Goal: Ask a question

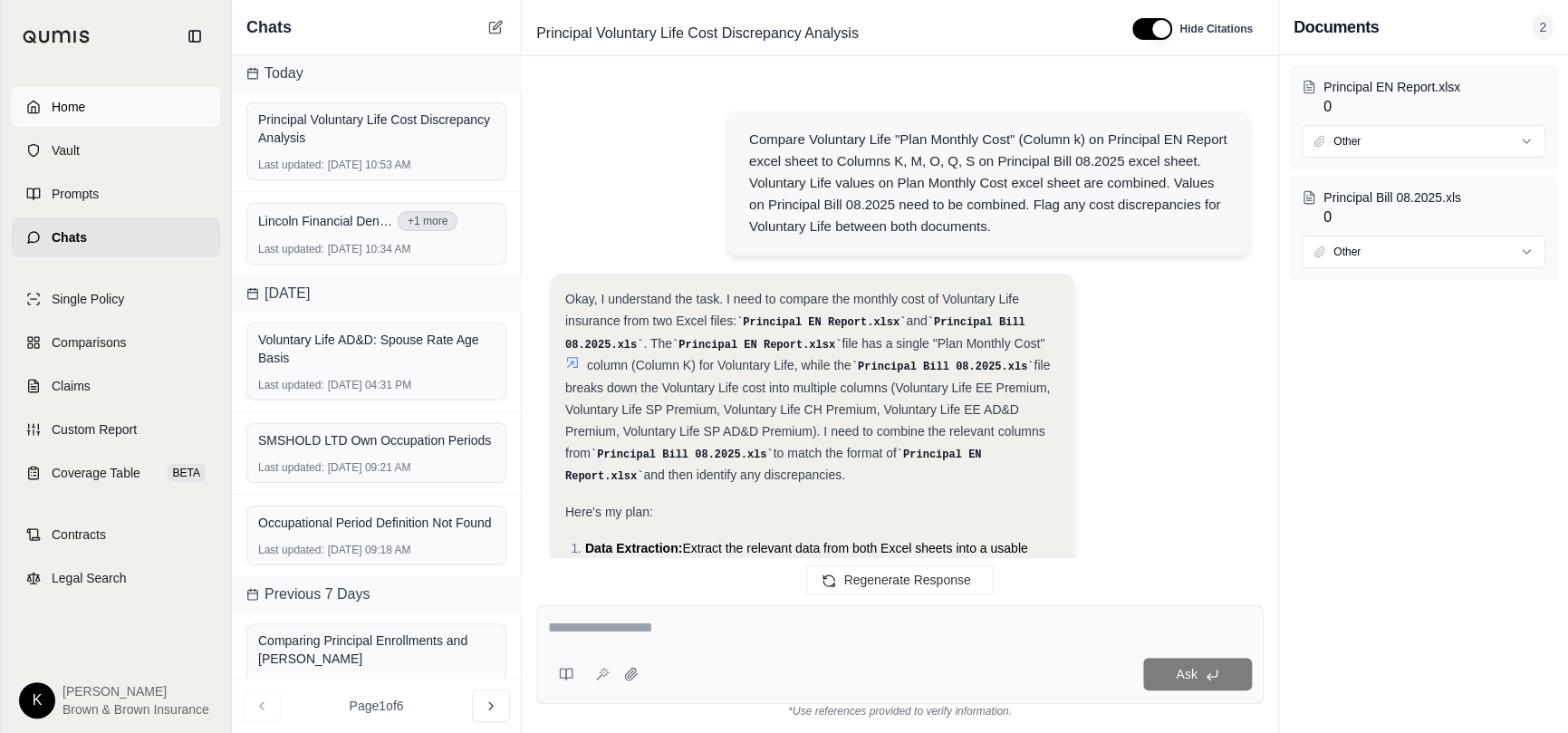
scroll to position [17422, 0]
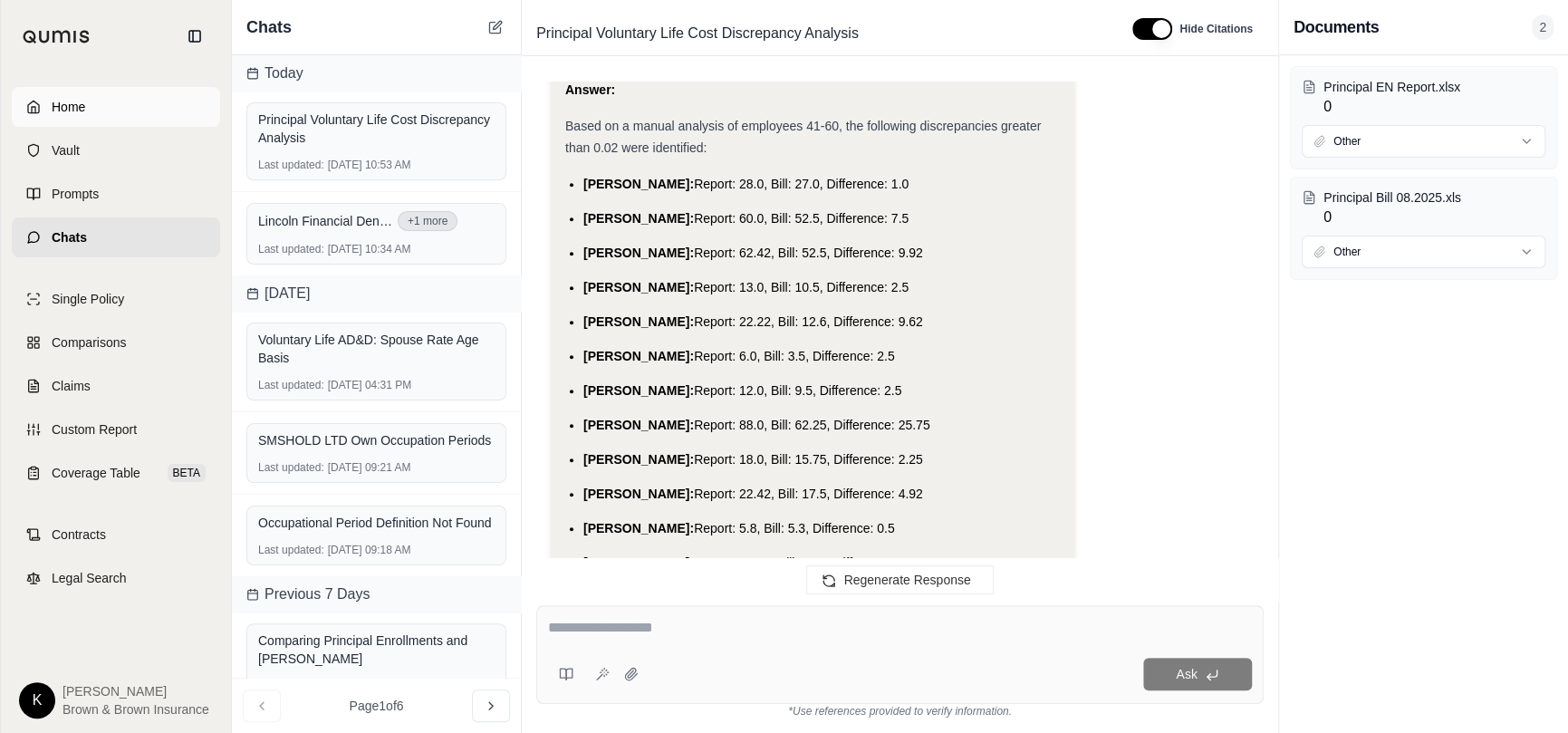
click at [103, 104] on link "Home" at bounding box center [116, 107] width 208 height 40
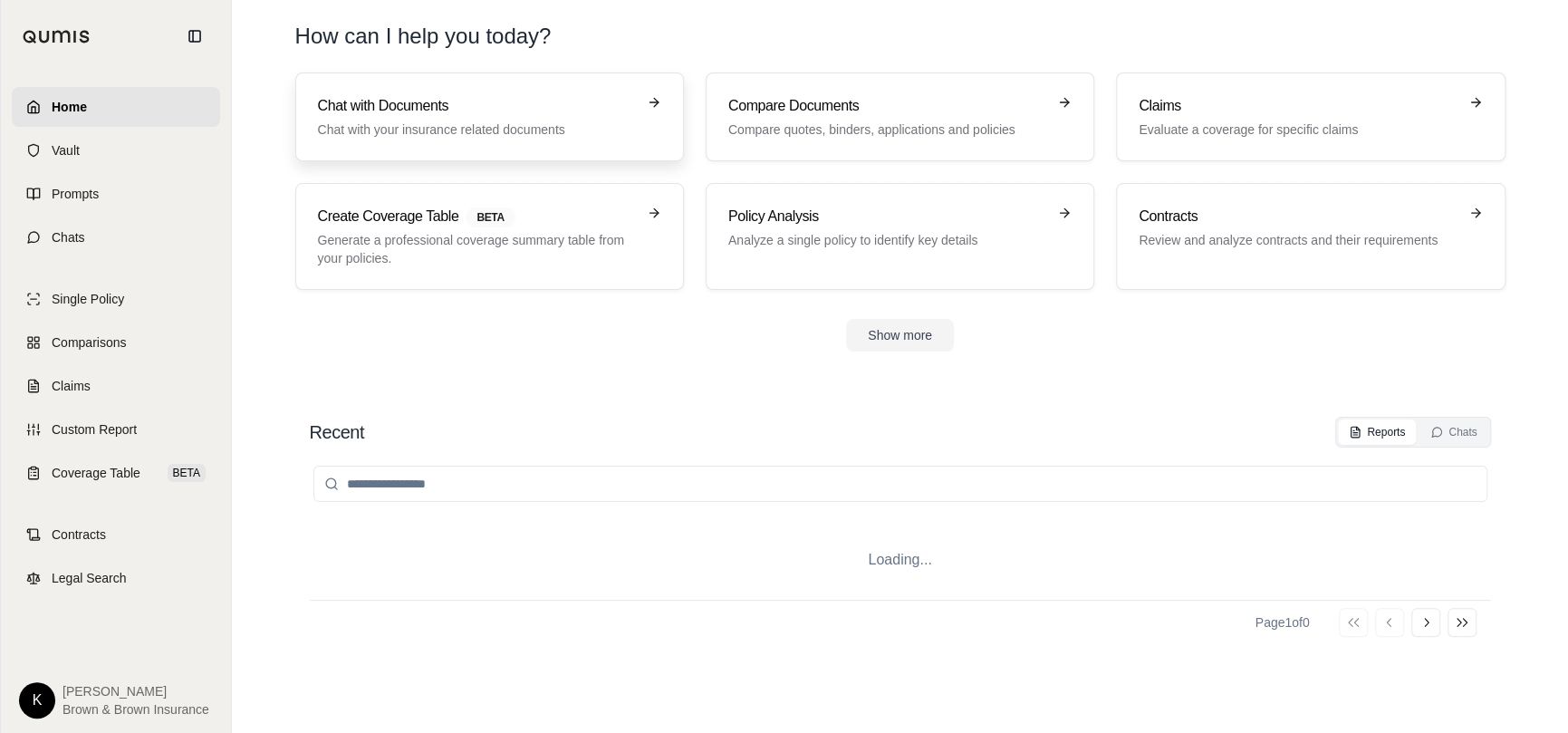
click at [403, 104] on h3 "Chat with Documents" at bounding box center [477, 106] width 318 height 22
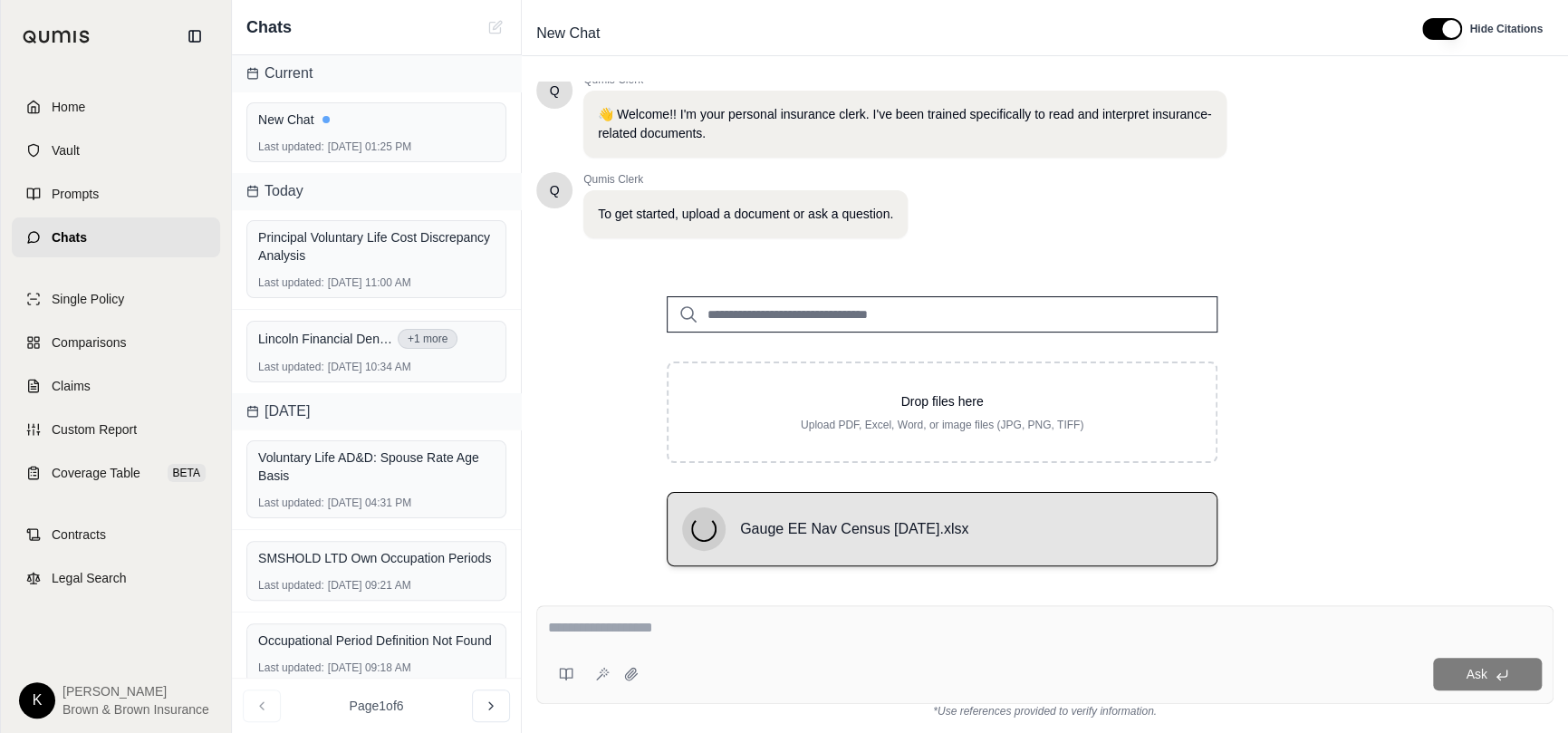
scroll to position [41, 0]
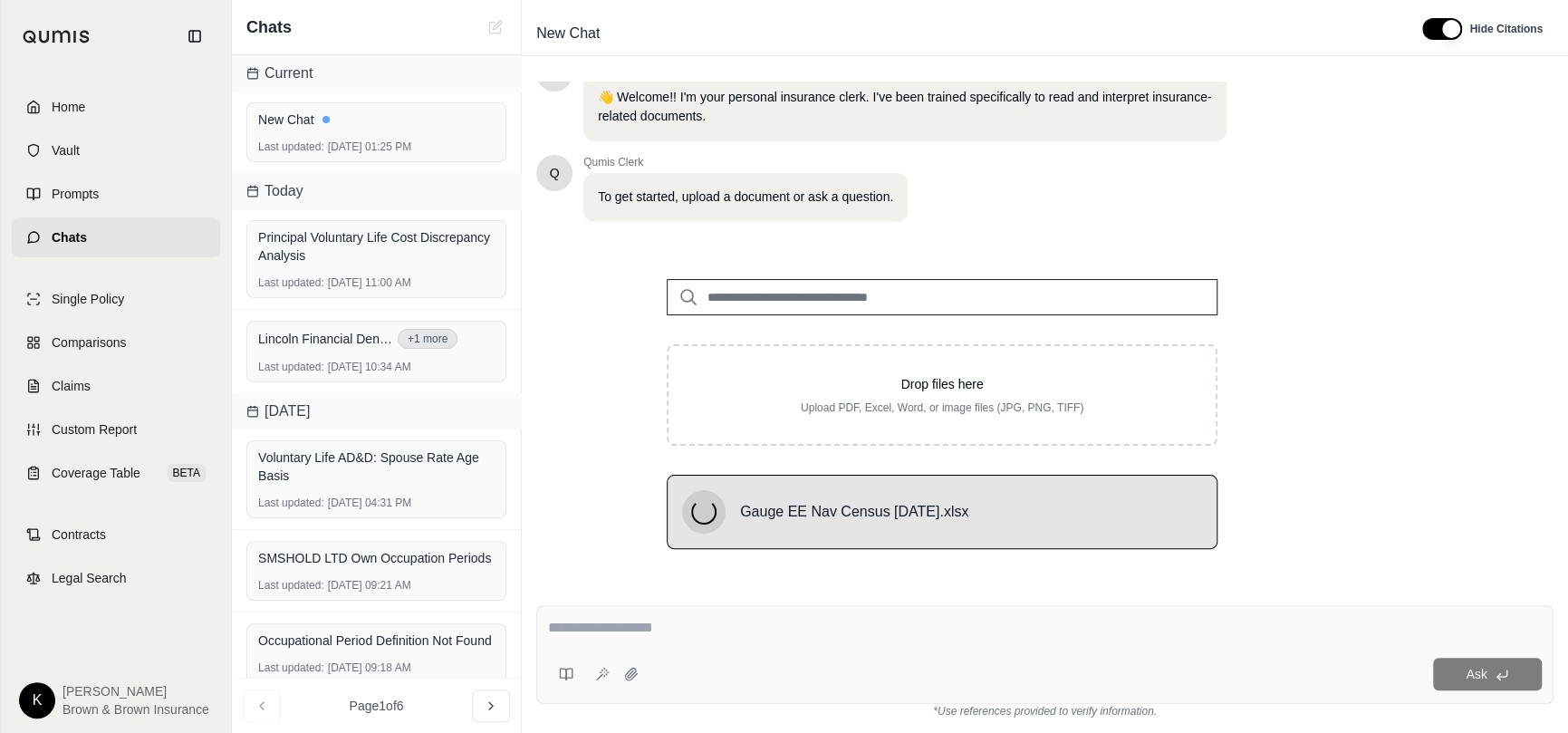
click at [859, 645] on div "Ask" at bounding box center [1044, 654] width 1017 height 99
type textarea "*"
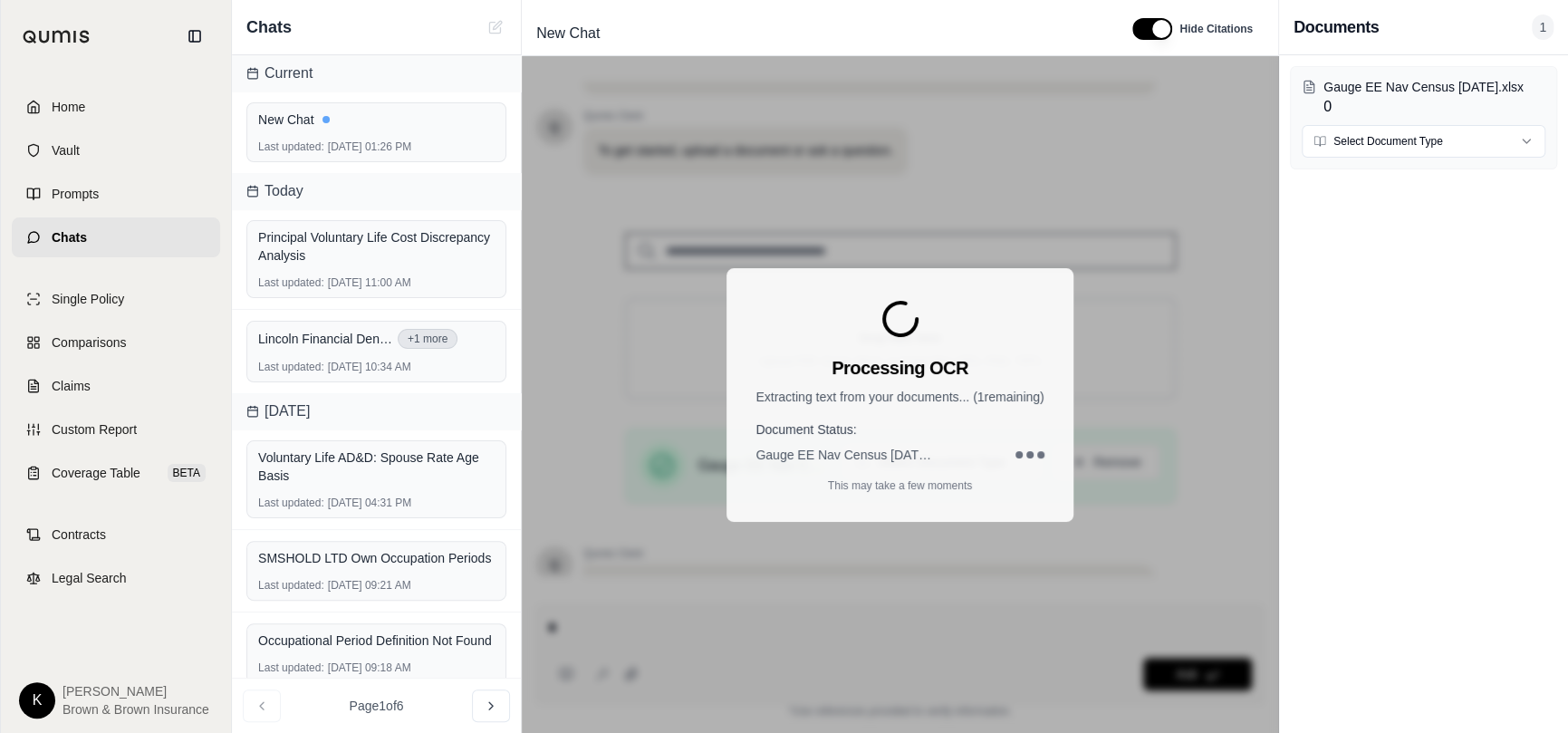
scroll to position [244, 0]
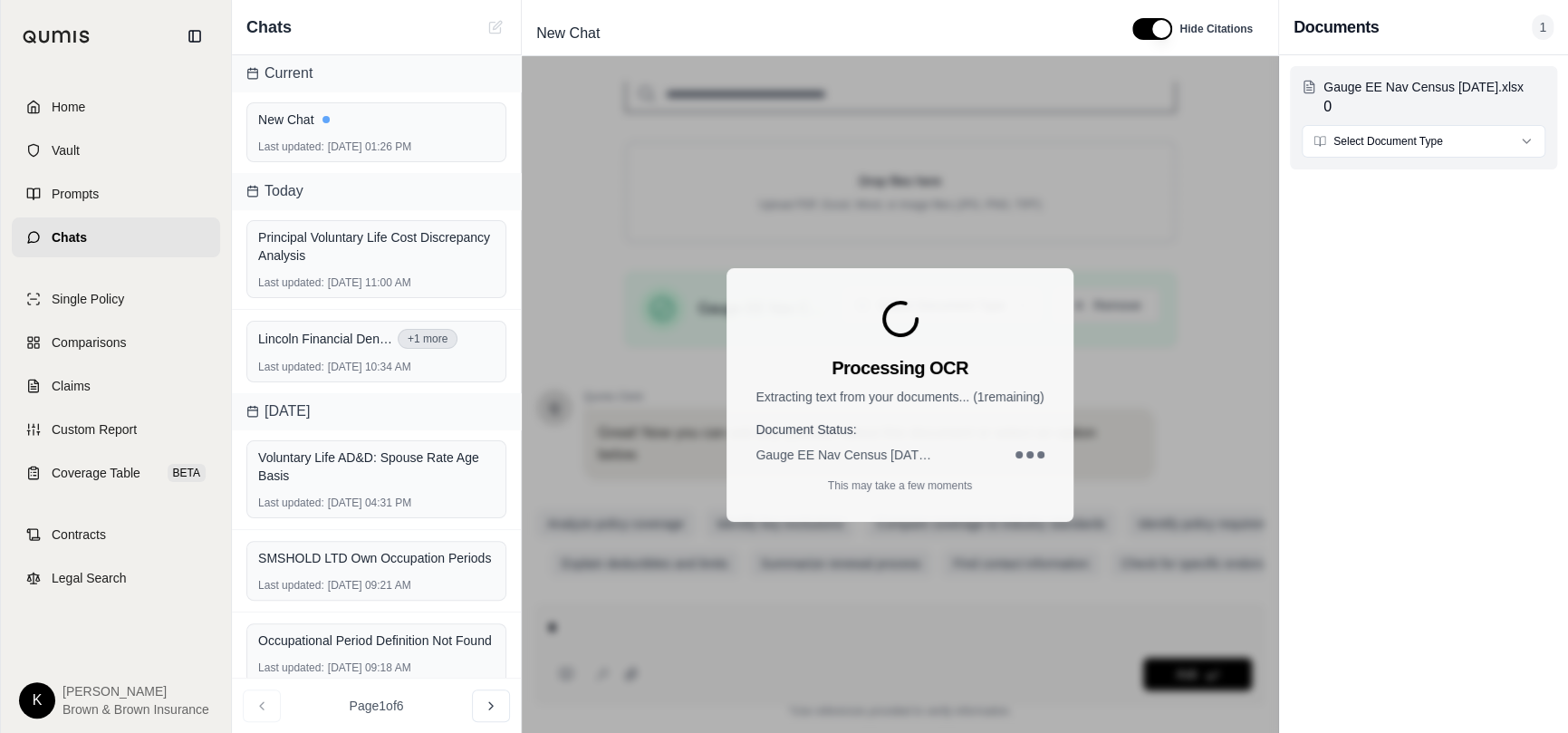
type textarea "*"
click at [1407, 133] on html "Home Vault Prompts Chats Single Policy Comparisons Claims Custom Report Coverag…" at bounding box center [784, 366] width 1568 height 733
click at [1384, 379] on div "Gauge EE Nav Census [DATE].xlsx 0 Select Document Type" at bounding box center [1423, 393] width 289 height 677
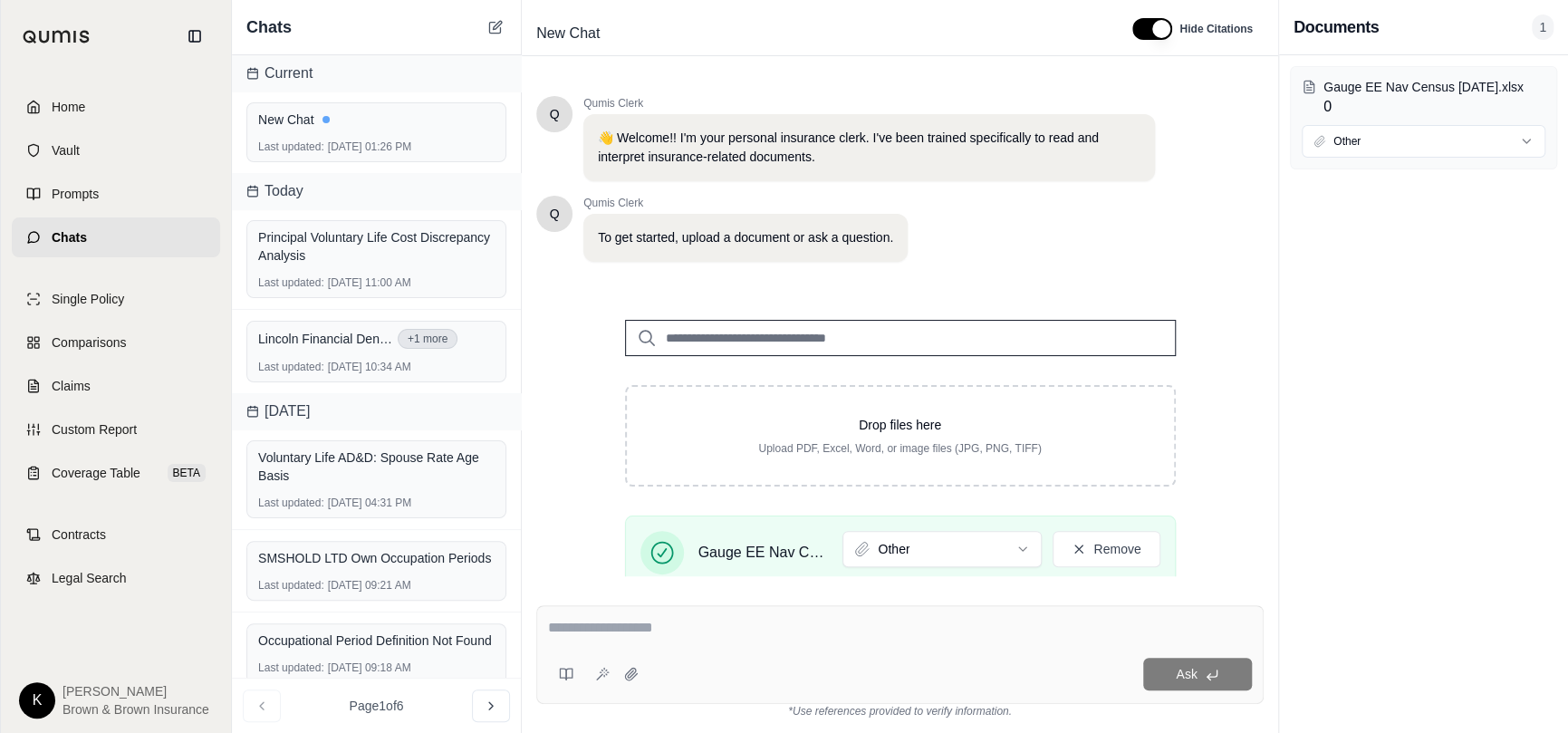
scroll to position [280, 0]
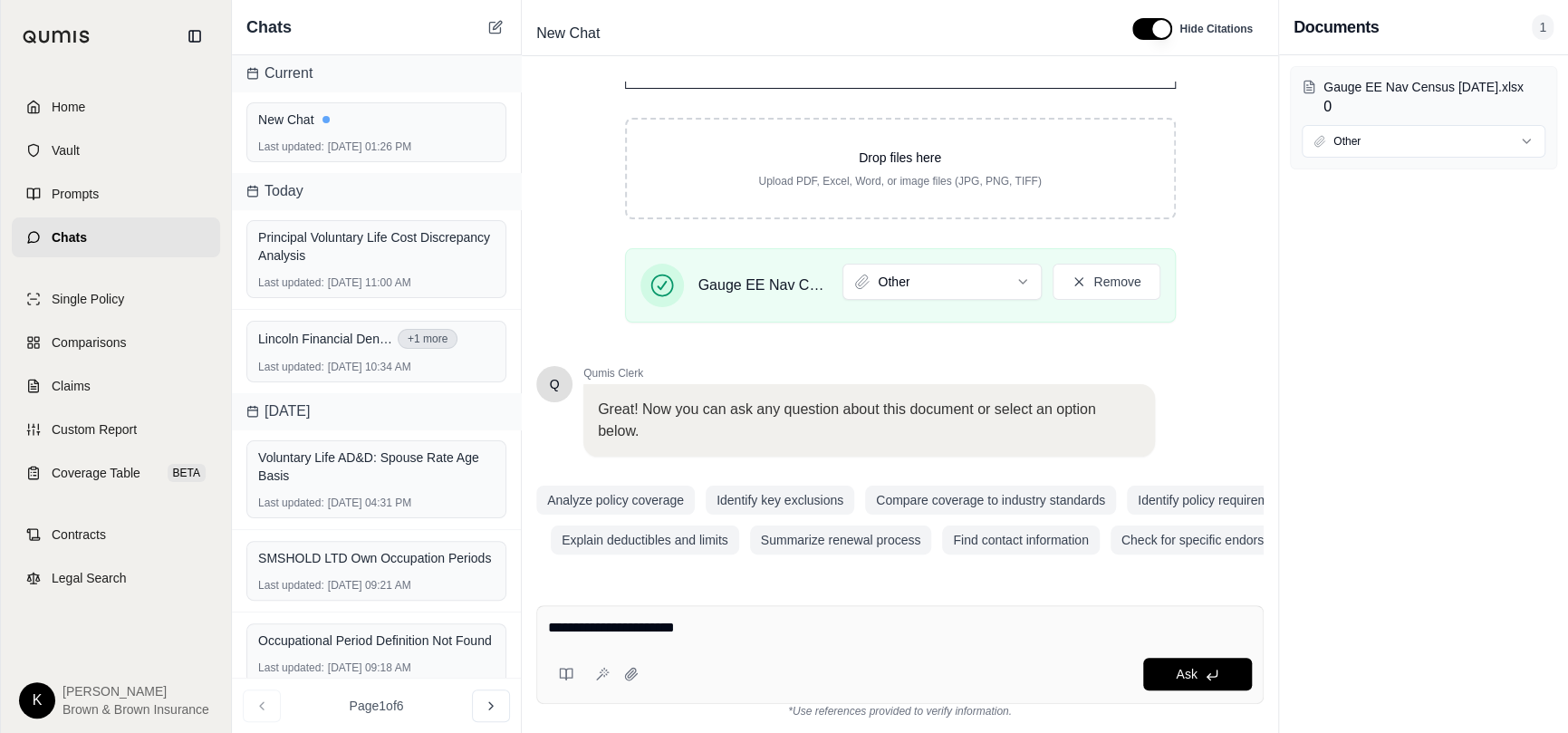
click at [898, 623] on textarea "**********" at bounding box center [900, 628] width 704 height 22
type textarea "**********"
click at [1183, 671] on span "Ask" at bounding box center [1185, 674] width 21 height 14
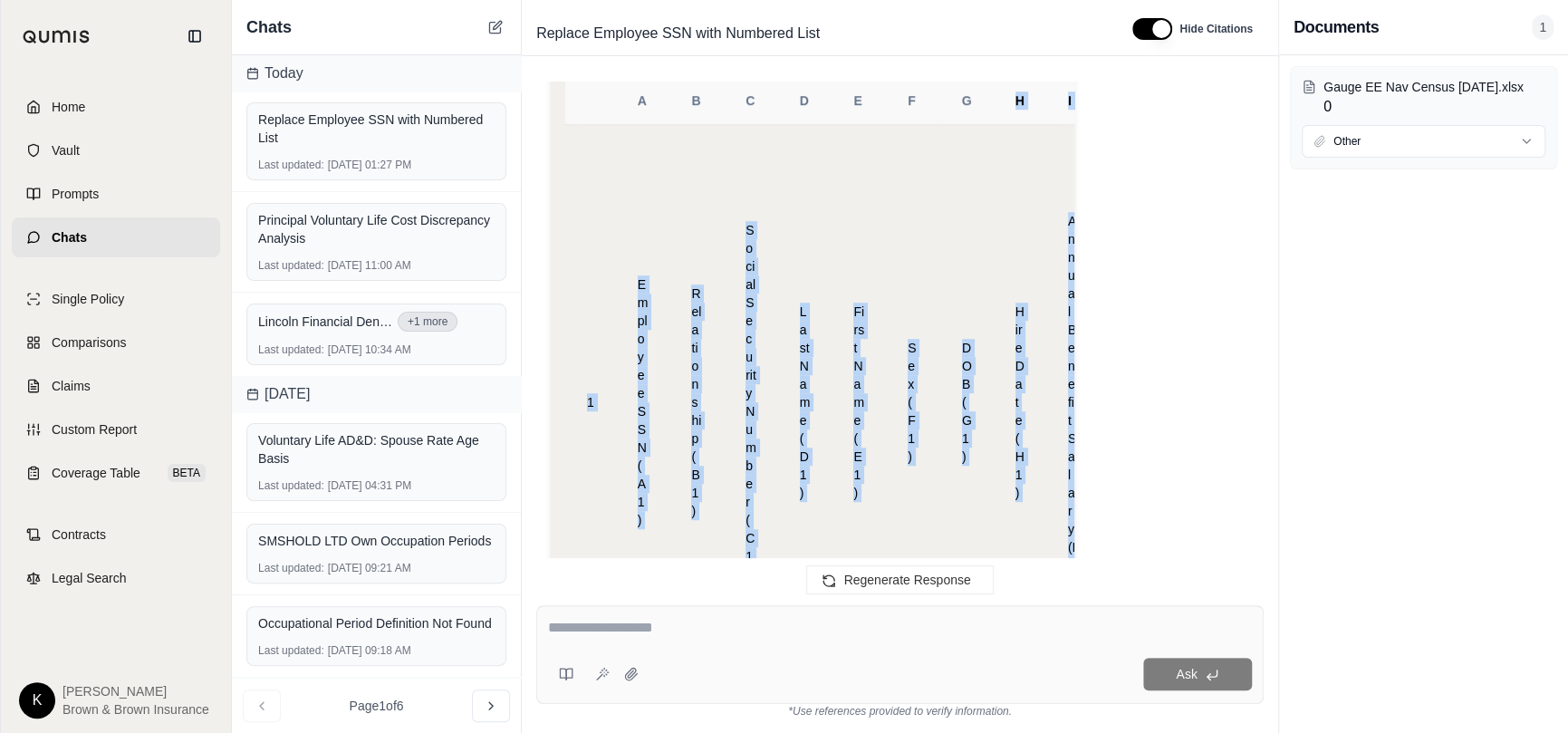
scroll to position [585, 0]
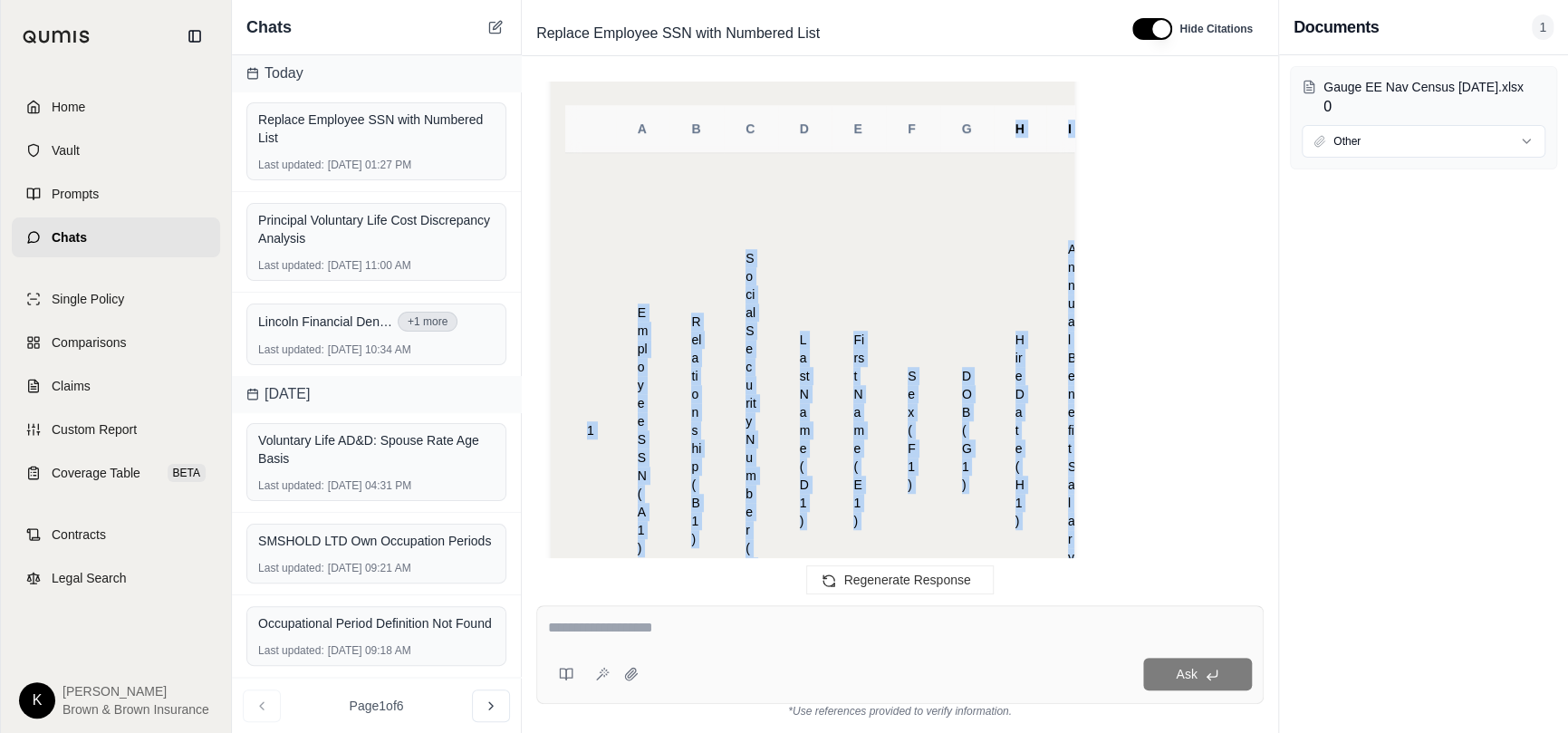
drag, startPoint x: 722, startPoint y: 277, endPoint x: 979, endPoint y: 106, distance: 308.9
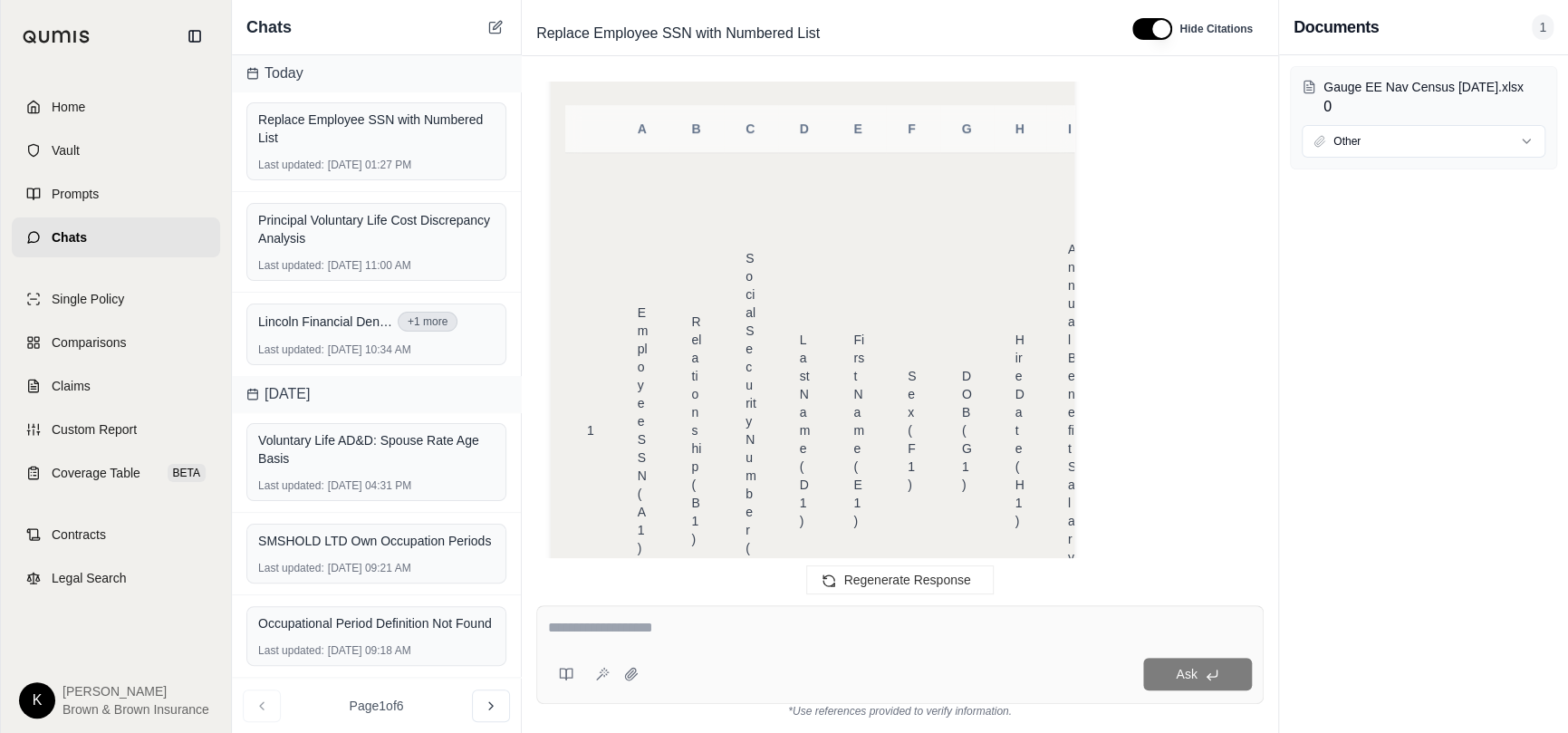
click at [738, 635] on textarea at bounding box center [900, 628] width 704 height 22
type textarea "**********"
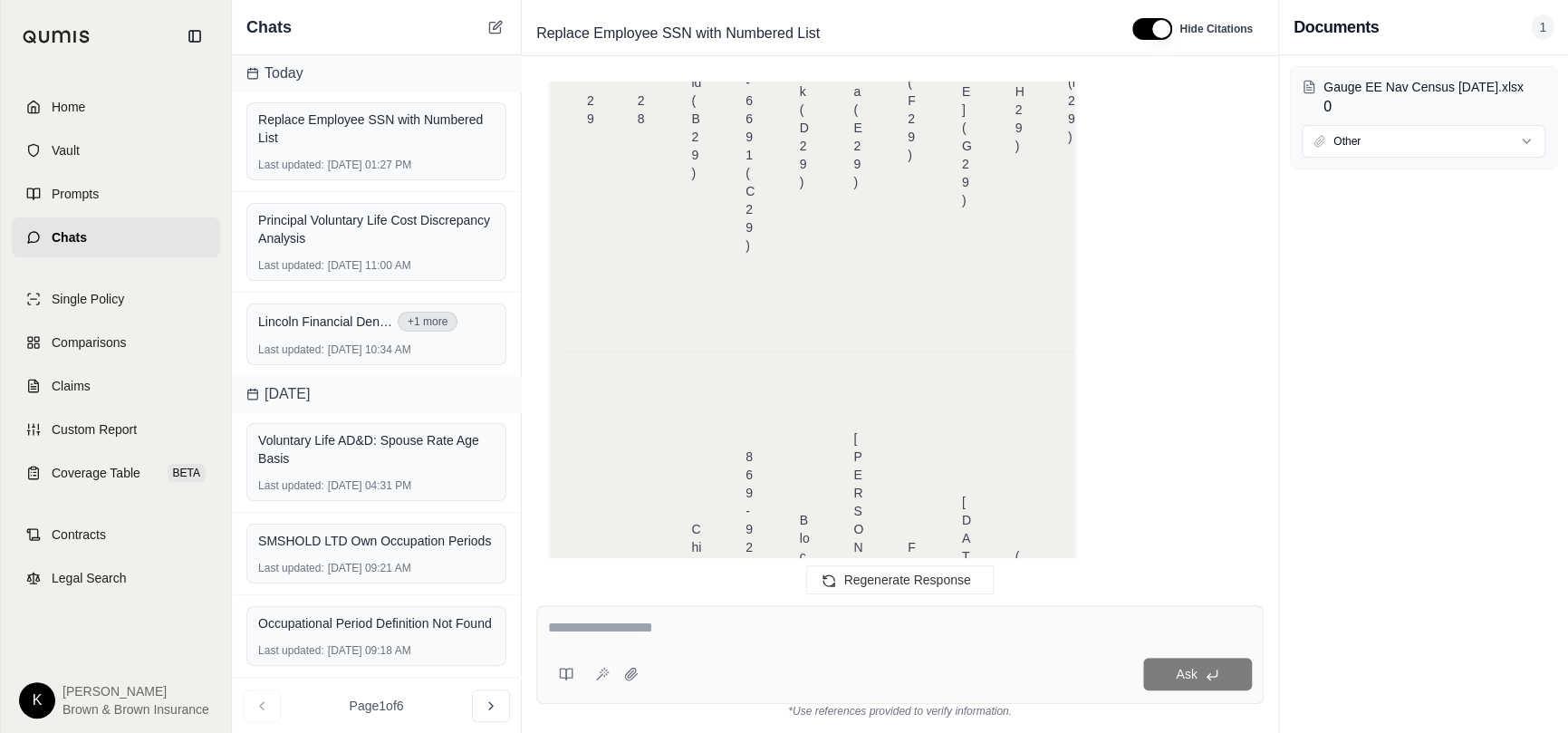
scroll to position [16283, 0]
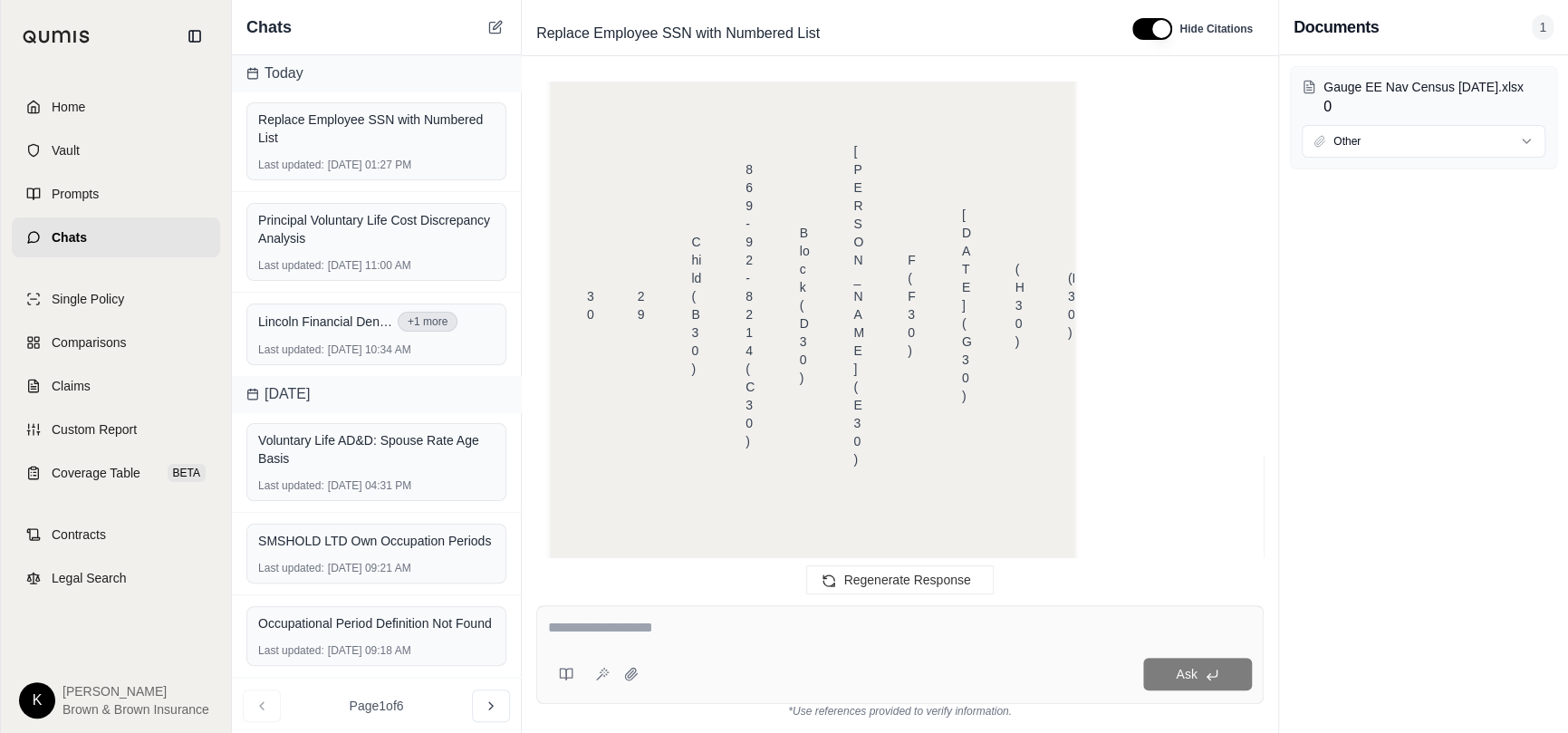
click at [763, 643] on div at bounding box center [900, 631] width 704 height 28
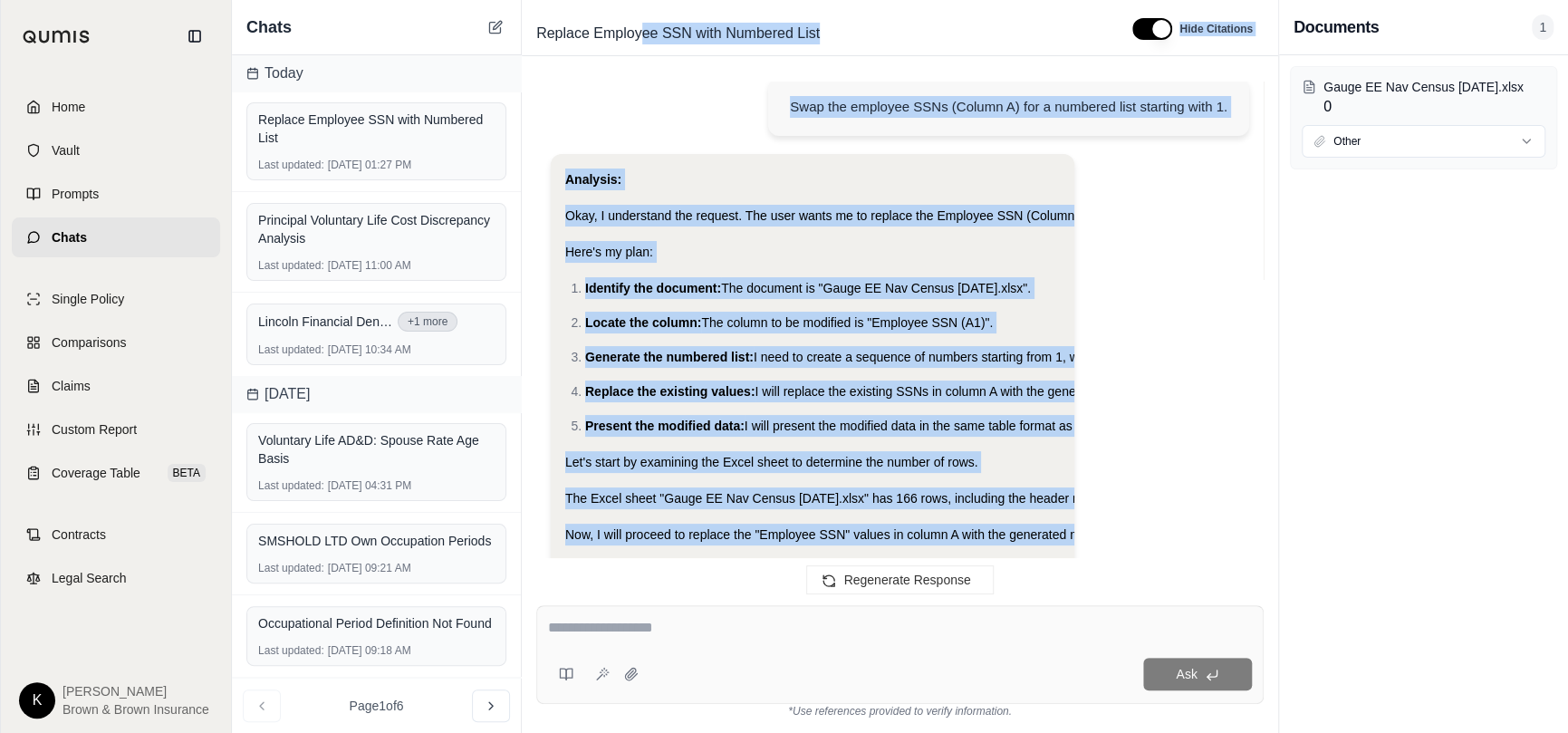
scroll to position [0, 0]
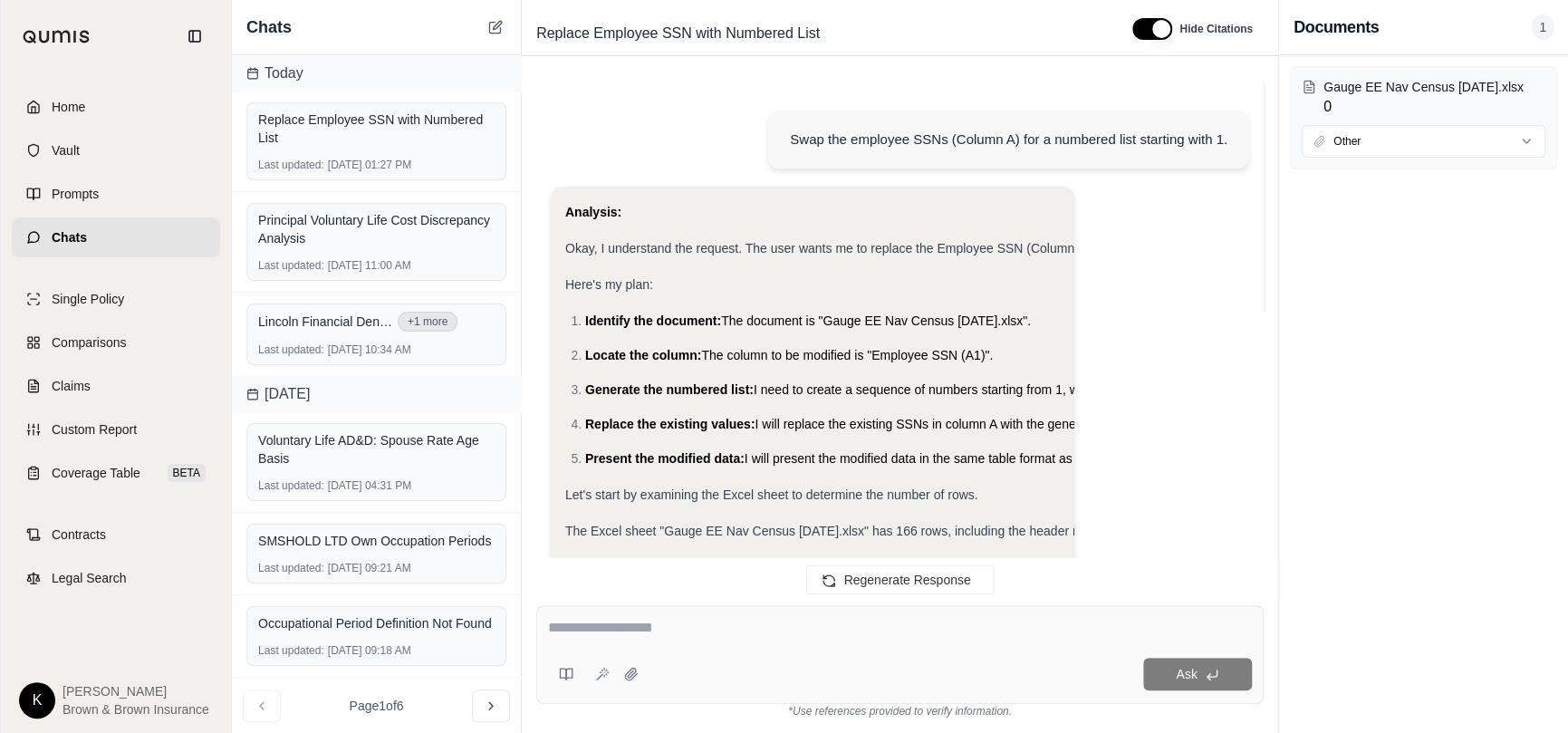
drag, startPoint x: 590, startPoint y: 376, endPoint x: 555, endPoint y: 535, distance: 163.1
